Goal: Register for event/course

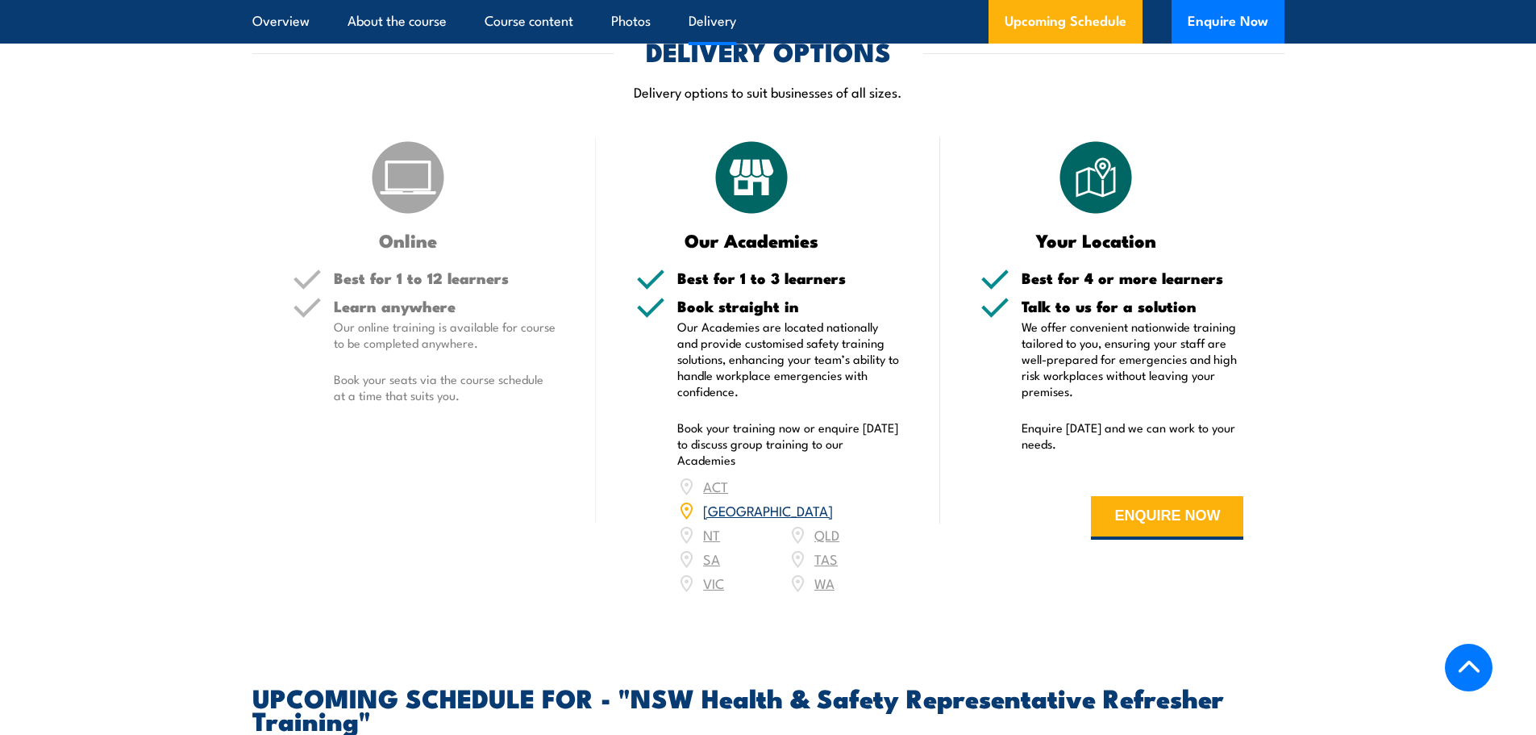
scroll to position [2339, 0]
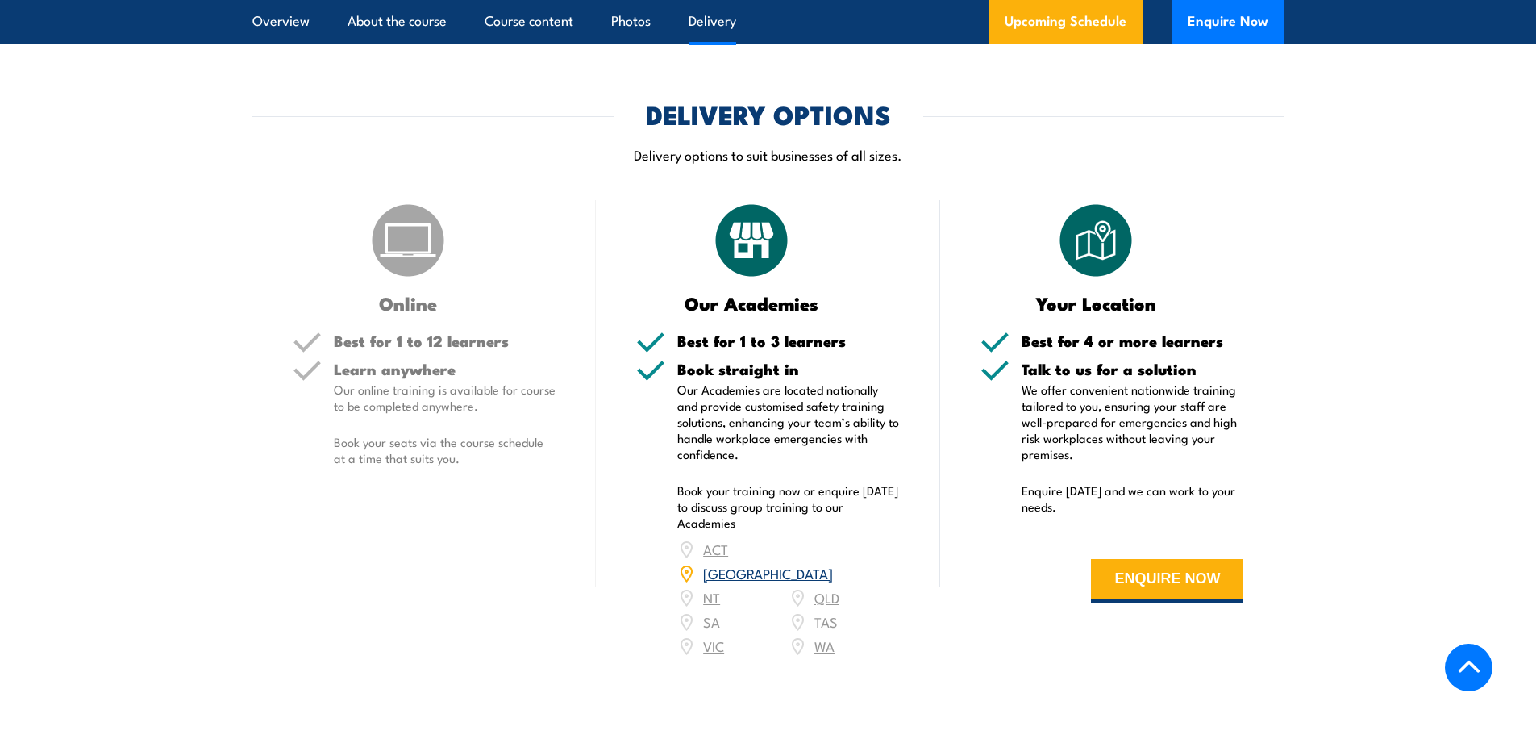
click at [823, 563] on link "[GEOGRAPHIC_DATA]" at bounding box center [768, 572] width 130 height 19
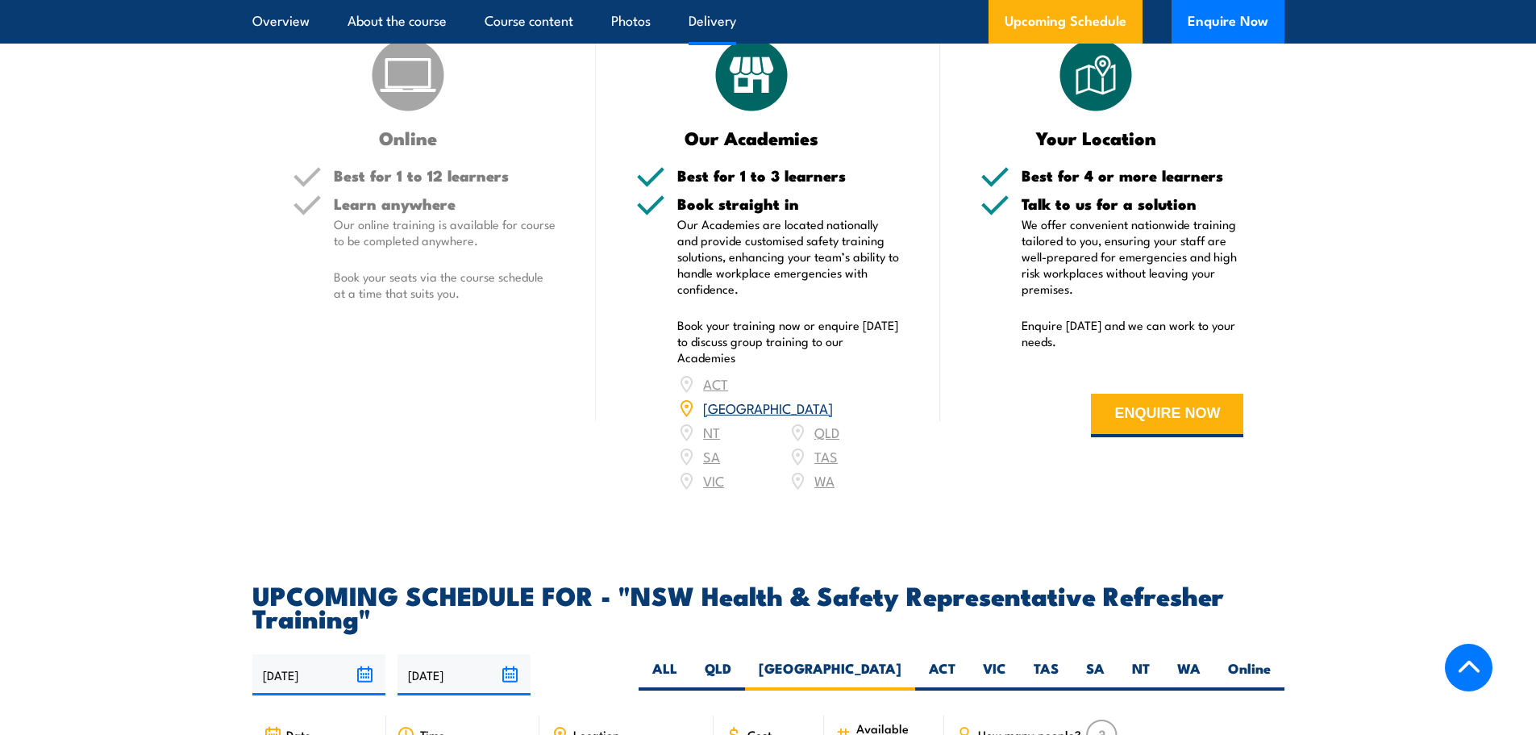
scroll to position [2498, 0]
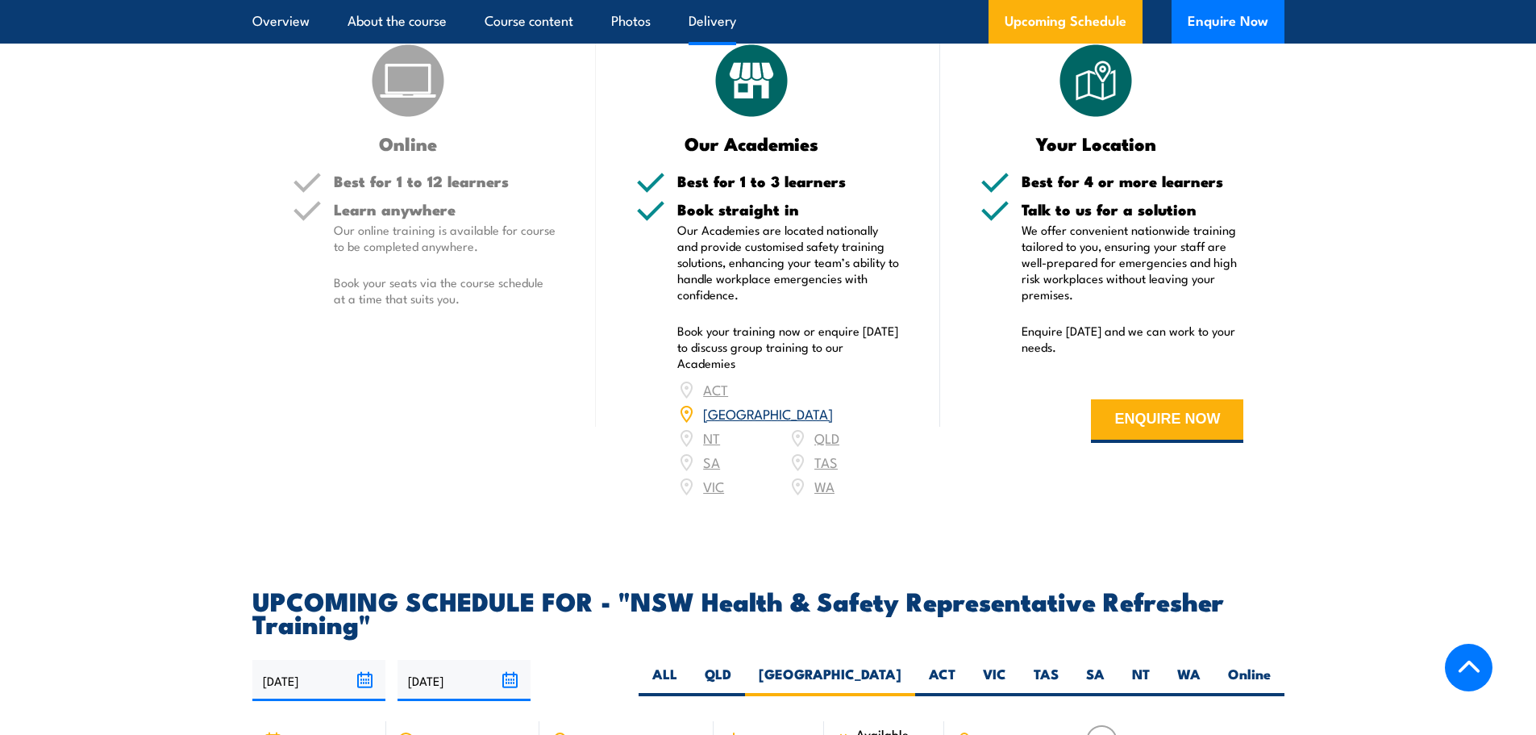
click at [424, 217] on h5 "Learn anywhere" at bounding box center [445, 209] width 223 height 15
click at [424, 181] on h5 "Best for 1 to 12 learners" at bounding box center [445, 180] width 223 height 15
click at [397, 228] on p "Our online training is available for course to be completed anywhere." at bounding box center [445, 238] width 223 height 32
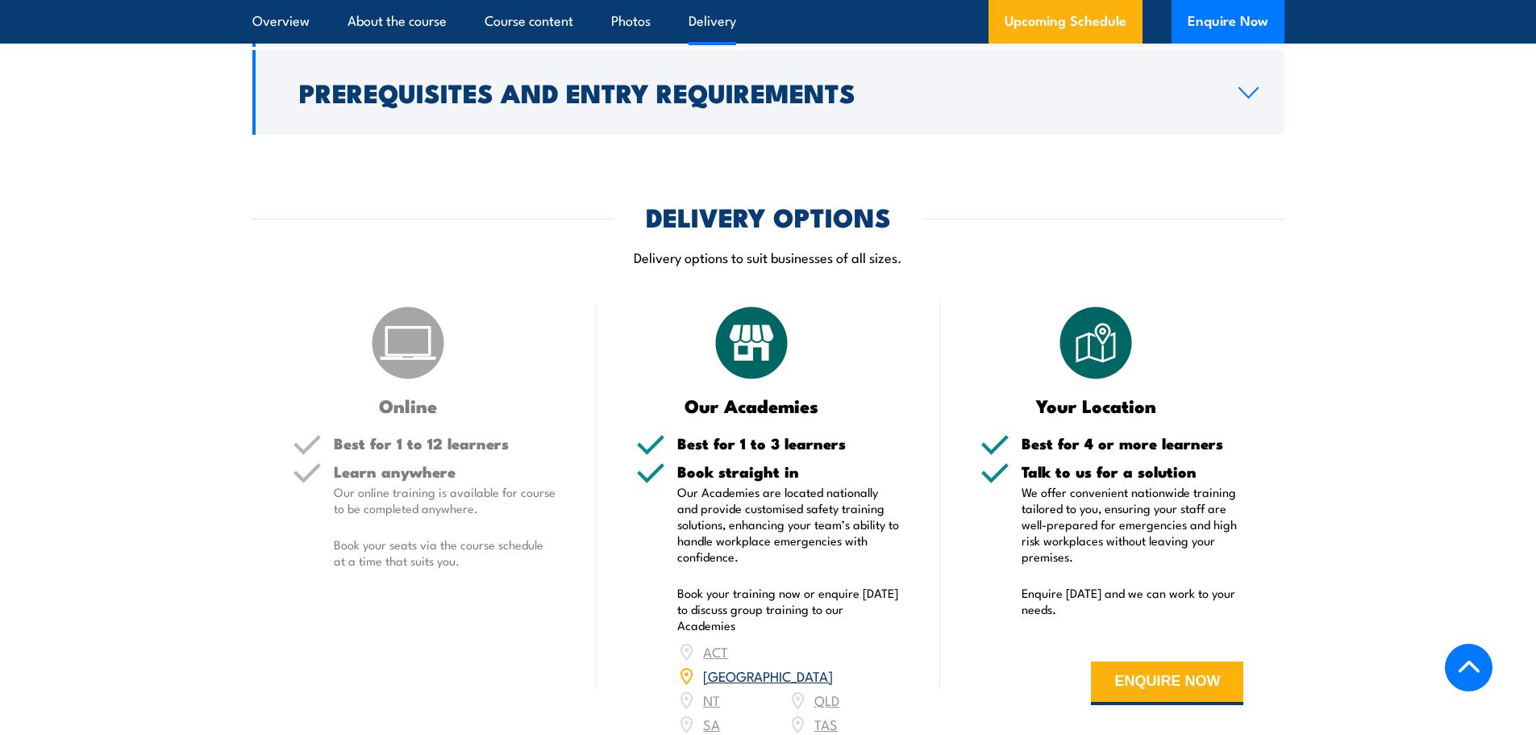
scroll to position [2176, 0]
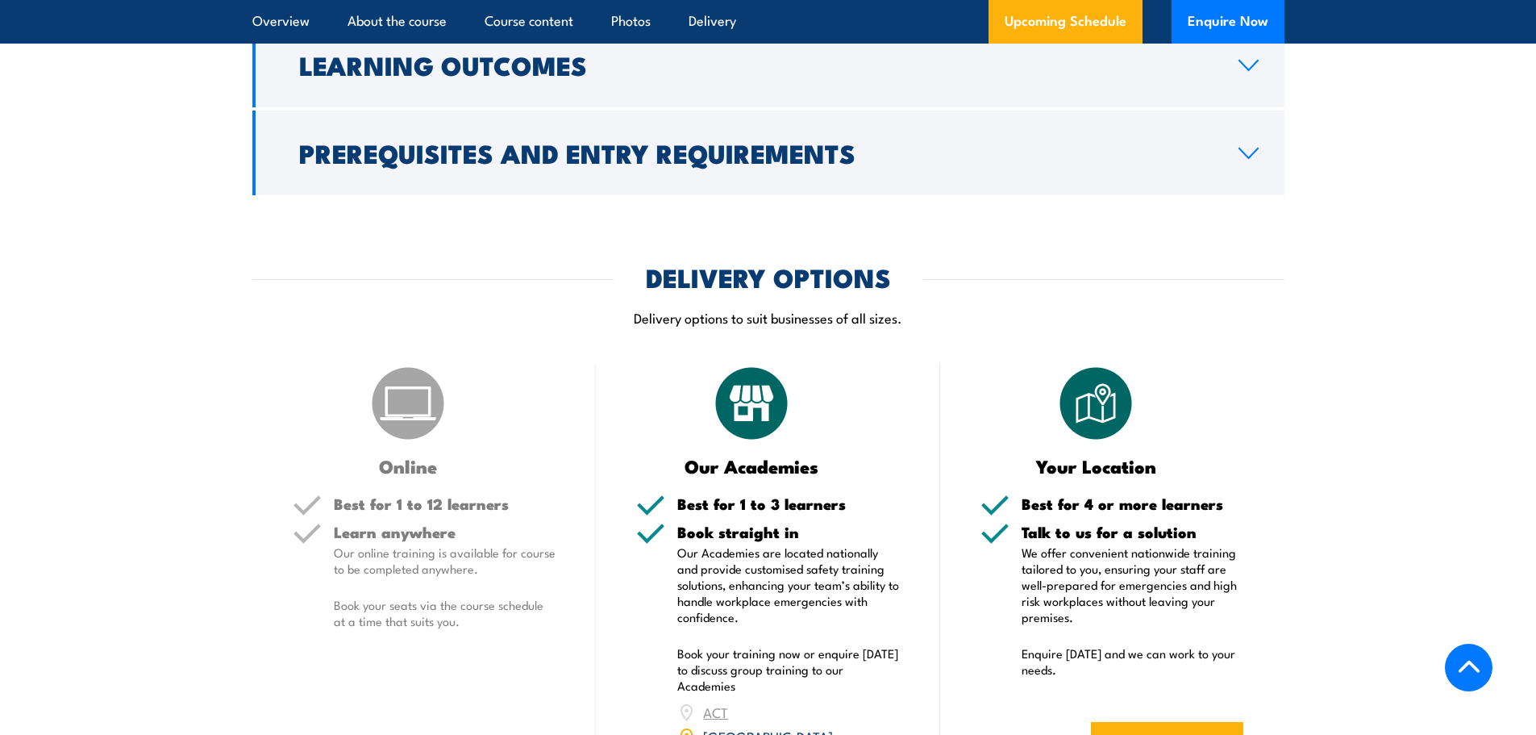
click at [366, 506] on h5 "Best for 1 to 12 learners" at bounding box center [445, 503] width 223 height 15
click at [418, 423] on img at bounding box center [408, 403] width 81 height 81
click at [433, 524] on h5 "Learn anywhere" at bounding box center [445, 531] width 223 height 15
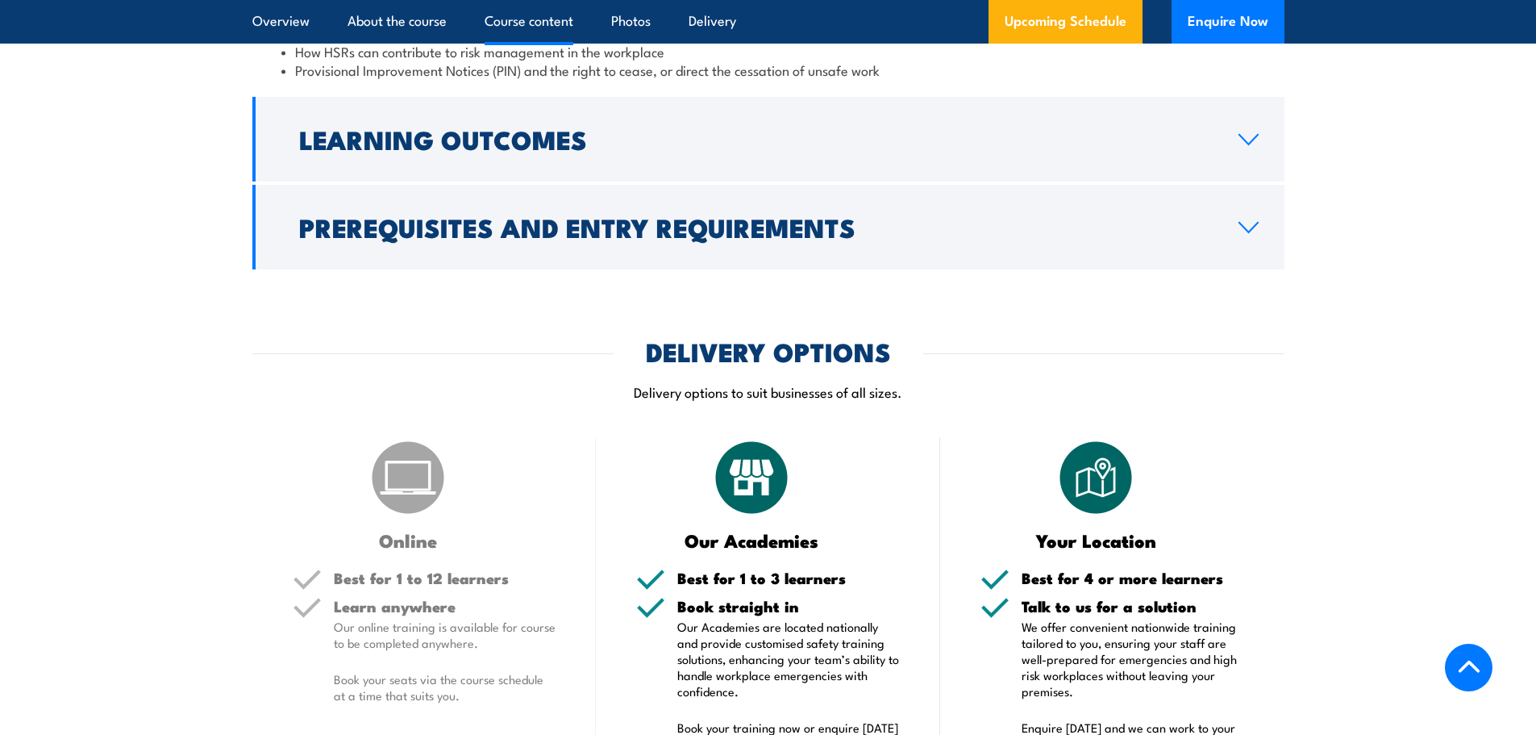
scroll to position [2095, 0]
